Goal: Task Accomplishment & Management: Manage account settings

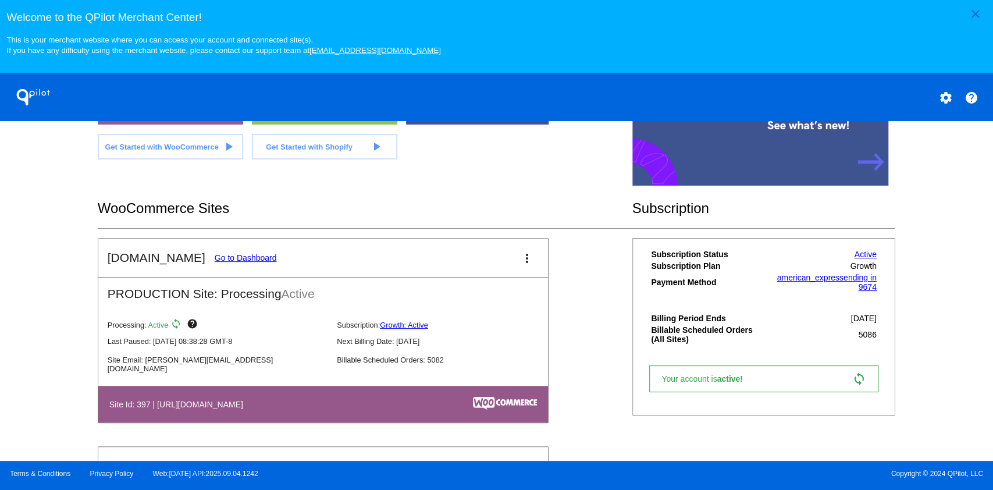
scroll to position [310, 0]
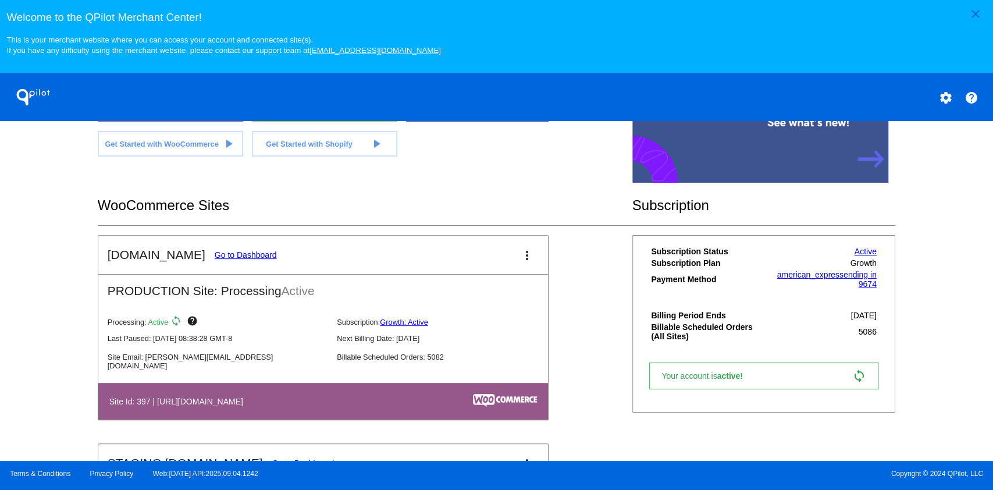
click at [257, 251] on link "Go to Dashboard" at bounding box center [246, 254] width 62 height 9
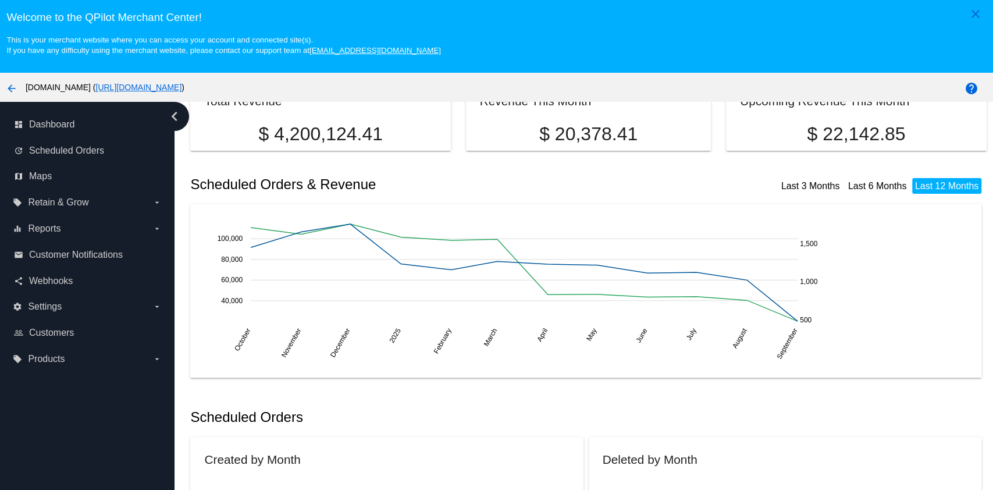
scroll to position [155, 0]
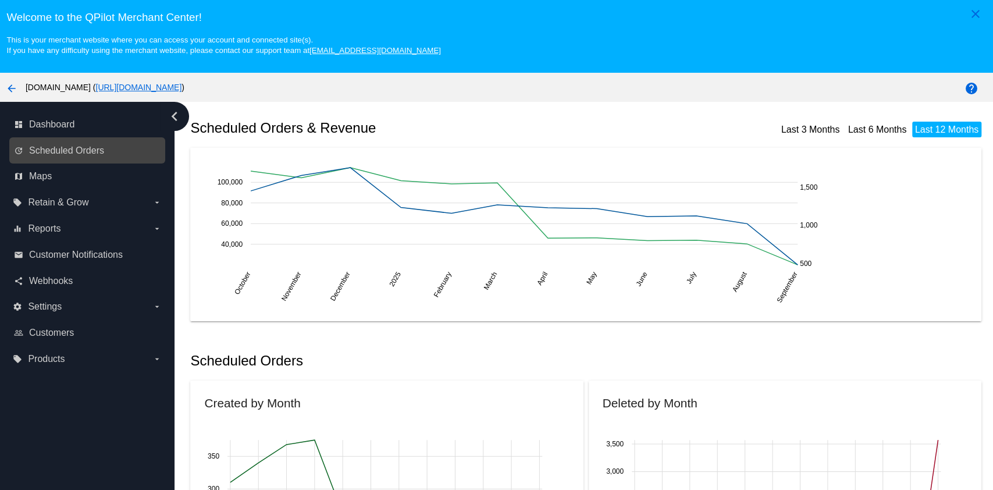
click at [120, 155] on link "update Scheduled Orders" at bounding box center [88, 150] width 148 height 19
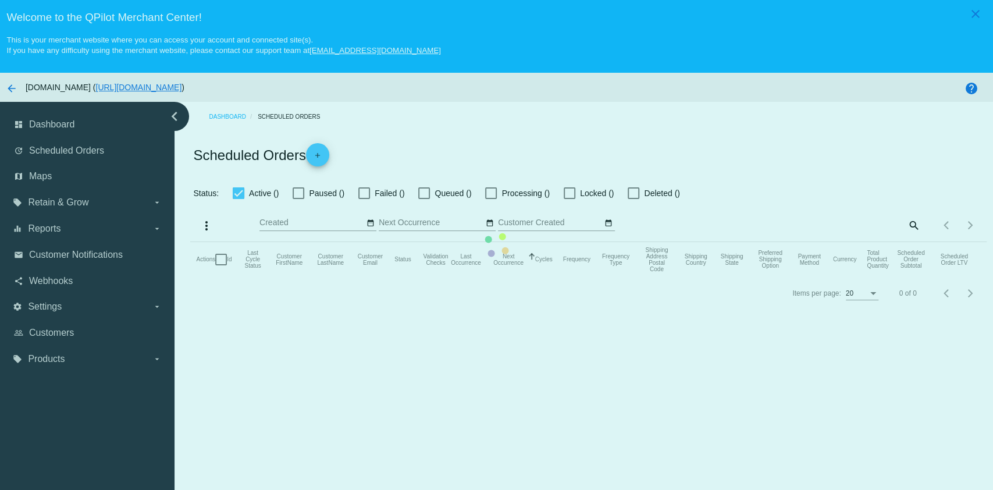
checkbox input "true"
